Goal: Check status: Check status

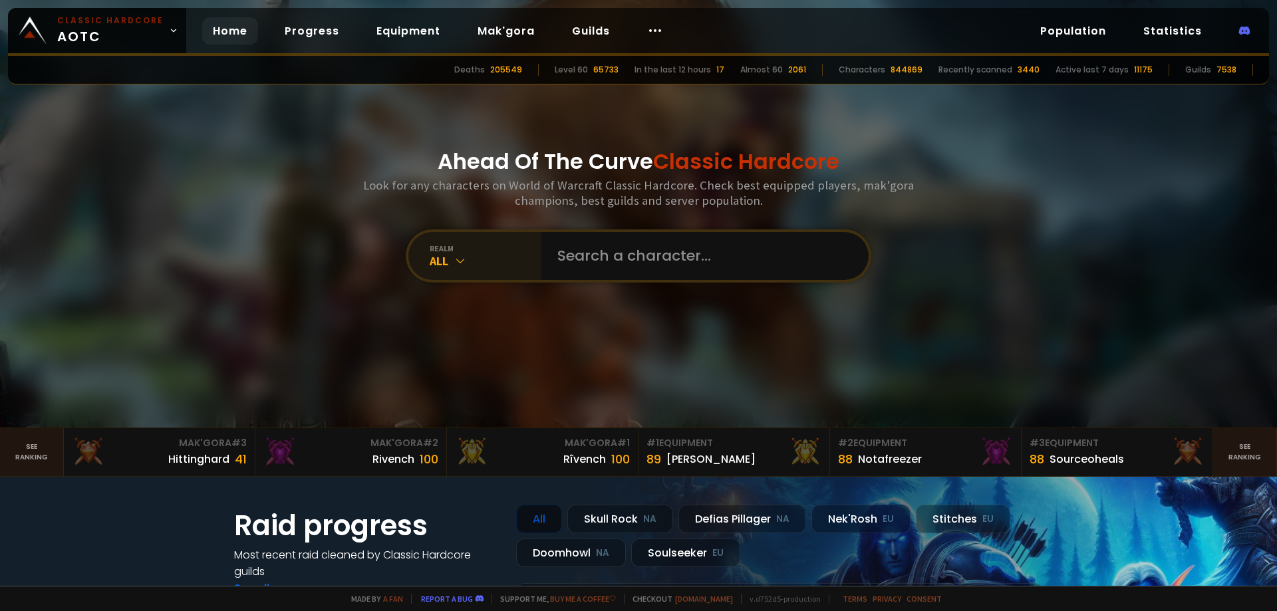
click at [440, 263] on div "All" at bounding box center [486, 260] width 112 height 15
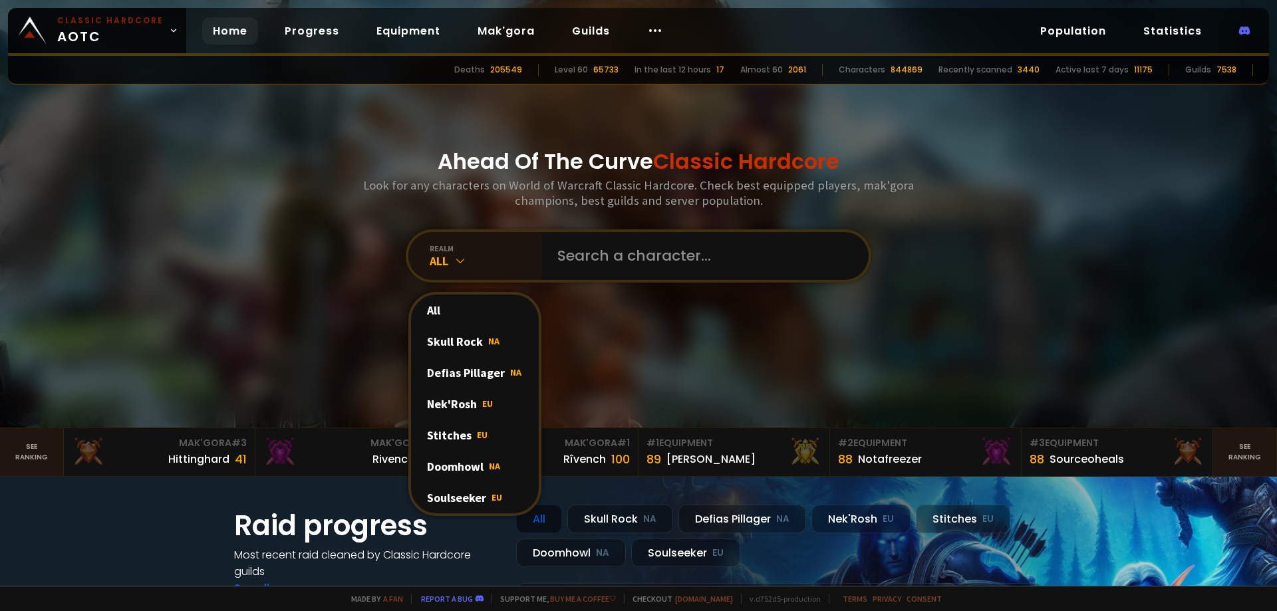
drag, startPoint x: 464, startPoint y: 498, endPoint x: 503, endPoint y: 422, distance: 85.4
click at [463, 497] on div "Soulseeker EU" at bounding box center [475, 497] width 128 height 31
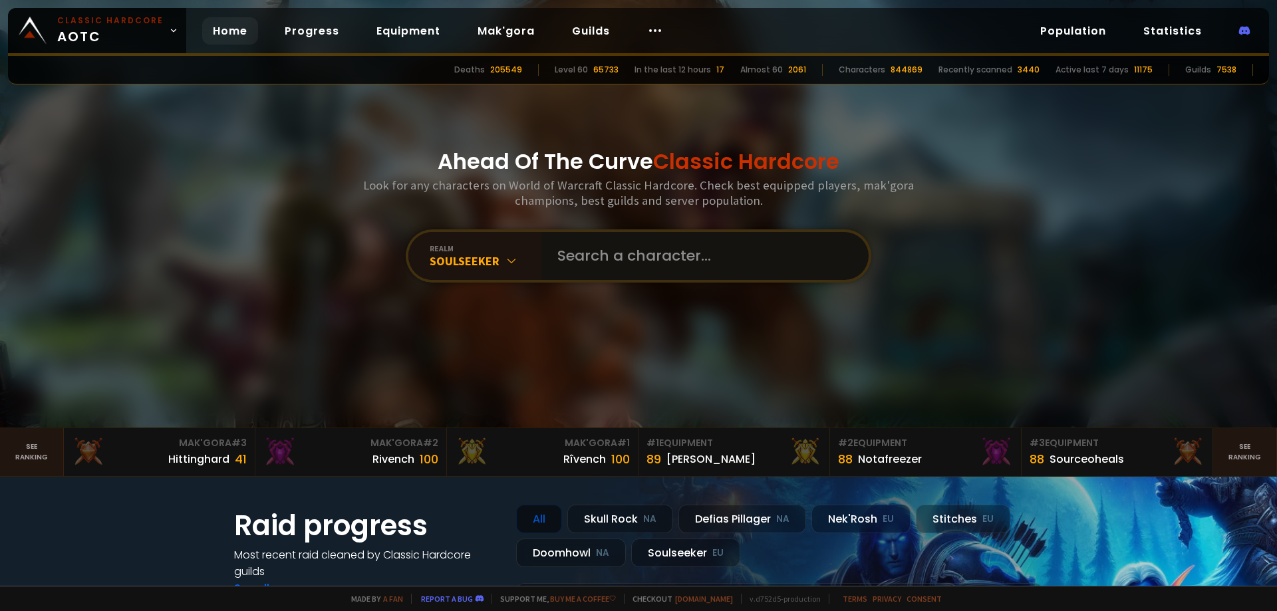
click at [590, 248] on input "text" at bounding box center [700, 256] width 303 height 48
type input "a"
type input "chigo"
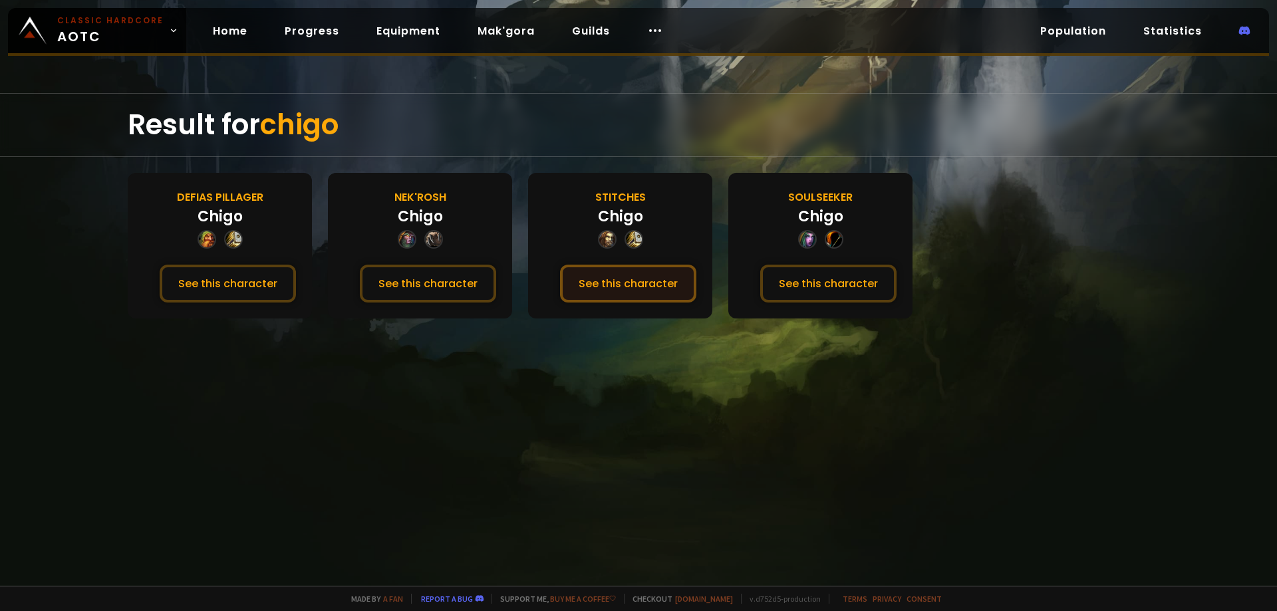
click at [635, 279] on button "See this character" at bounding box center [628, 284] width 136 height 38
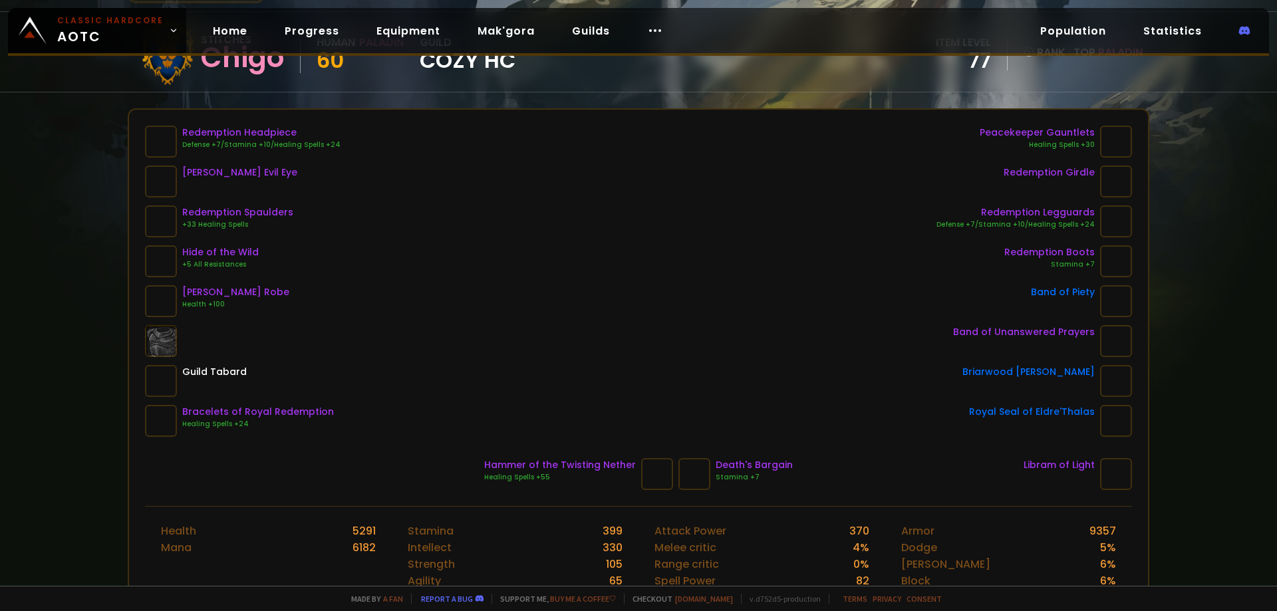
scroll to position [133, 0]
